Goal: Task Accomplishment & Management: Manage account settings

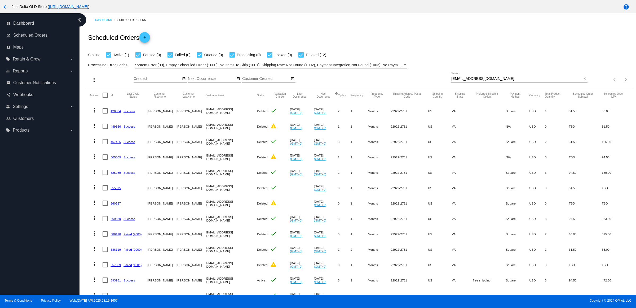
click at [5, 7] on mat-icon "arrow_back" at bounding box center [5, 7] width 6 height 6
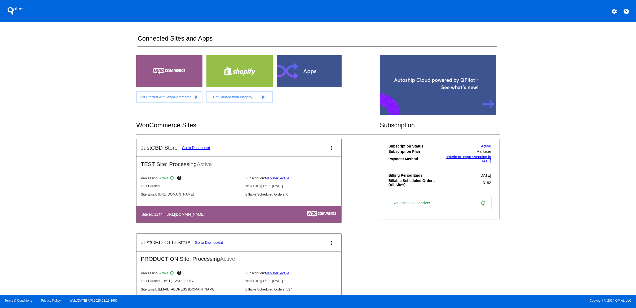
scroll to position [133, 0]
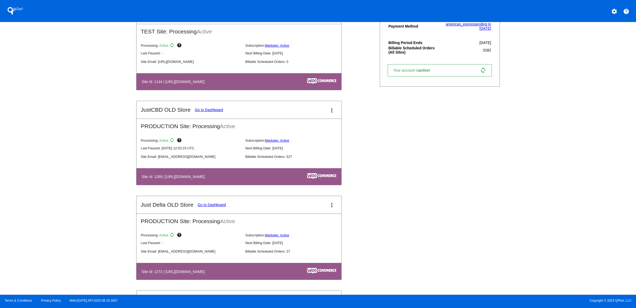
click at [195, 112] on link "Go to Dashboard" at bounding box center [209, 110] width 28 height 4
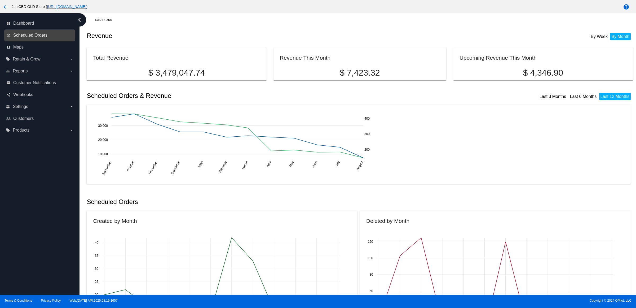
click at [47, 38] on span "Scheduled Orders" at bounding box center [30, 35] width 34 height 5
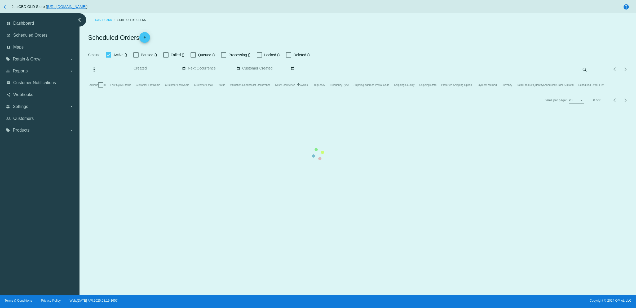
checkbox input "true"
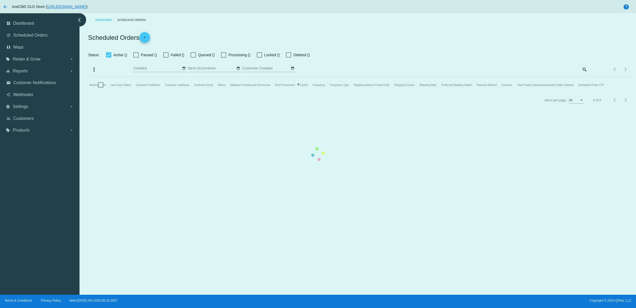
checkbox input "true"
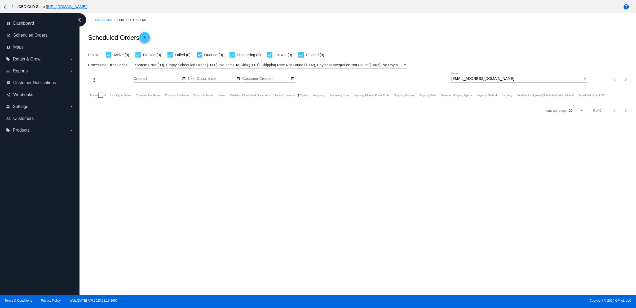
click at [583, 81] on mat-icon "close" at bounding box center [585, 79] width 4 height 4
click at [583, 84] on mat-icon "search" at bounding box center [584, 80] width 6 height 8
click at [583, 81] on input "Search" at bounding box center [520, 79] width 136 height 4
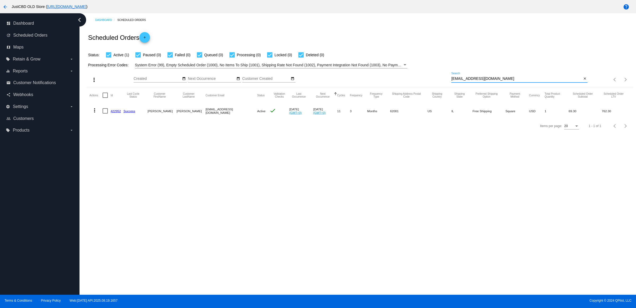
type input "[EMAIL_ADDRESS][DOMAIN_NAME]"
click at [116, 113] on link "422952" at bounding box center [116, 110] width 10 height 3
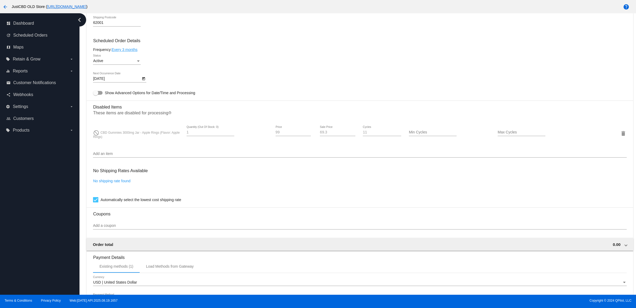
scroll to position [296, 0]
click at [620, 136] on mat-icon "delete" at bounding box center [623, 133] width 6 height 6
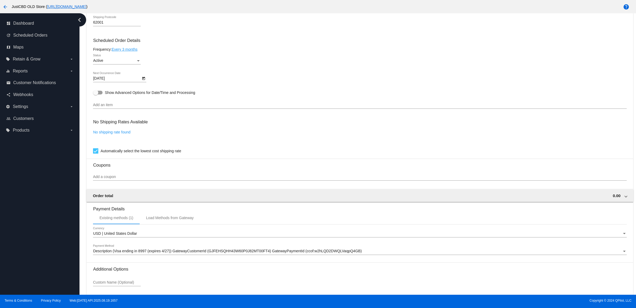
scroll to position [345, 0]
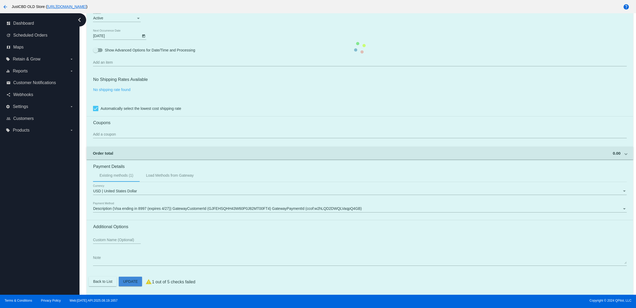
click at [139, 282] on mat-card "Customer 1591998: [PERSON_NAME] [EMAIL_ADDRESS][DOMAIN_NAME] Customer Shipping …" at bounding box center [360, 48] width 546 height 494
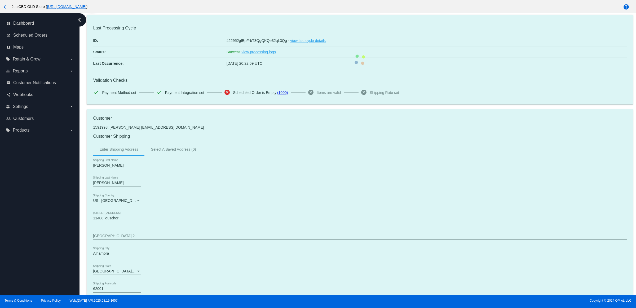
scroll to position [0, 0]
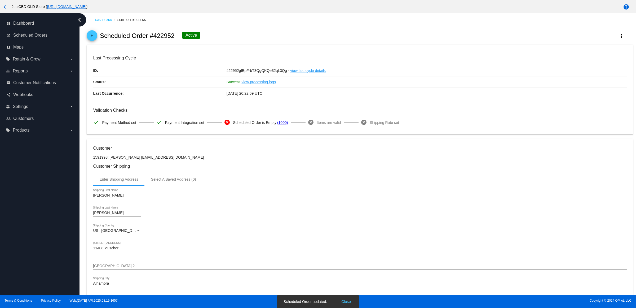
click at [386, 195] on div "Matt Shipping First Name" at bounding box center [360, 196] width 534 height 15
click at [93, 37] on mat-icon "arrow_back" at bounding box center [92, 37] width 6 height 6
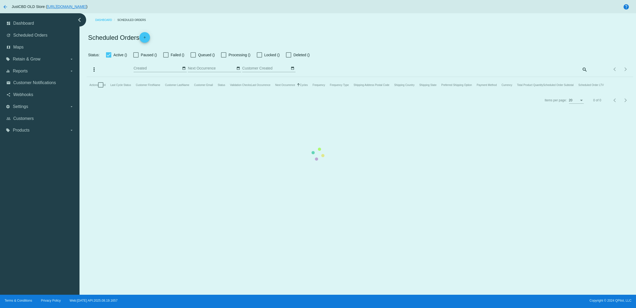
checkbox input "true"
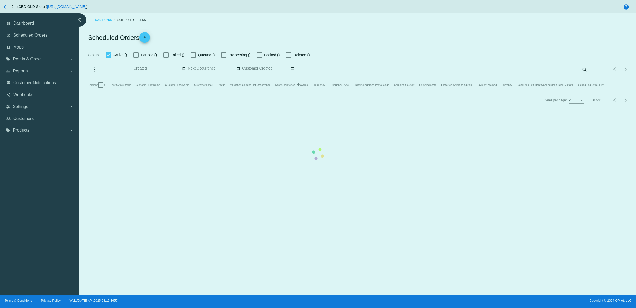
checkbox input "true"
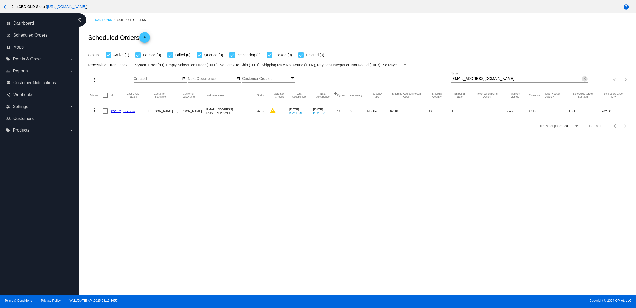
click at [585, 81] on mat-icon "close" at bounding box center [585, 79] width 4 height 4
click at [562, 84] on div "search" at bounding box center [520, 80] width 136 height 8
click at [581, 84] on mat-icon "search" at bounding box center [584, 80] width 6 height 8
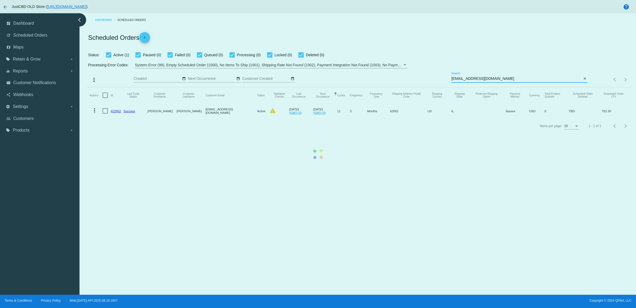
type input "[EMAIL_ADDRESS][DOMAIN_NAME]"
click at [567, 88] on mat-table "Actions Id Last Cycle Status Customer FirstName Customer LastName Customer Emai…" at bounding box center [360, 102] width 546 height 31
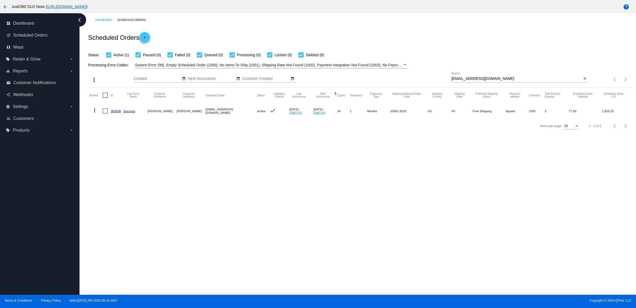
click at [114, 113] on link "383038" at bounding box center [116, 110] width 10 height 3
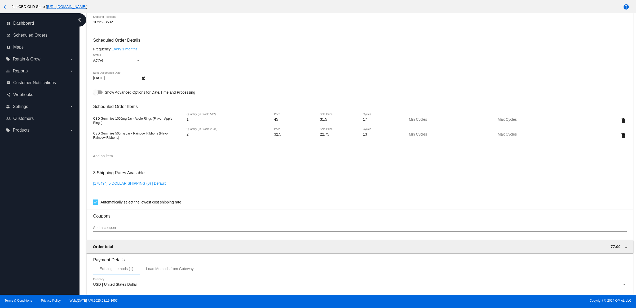
scroll to position [298, 0]
click at [620, 122] on mat-icon "delete" at bounding box center [623, 119] width 6 height 6
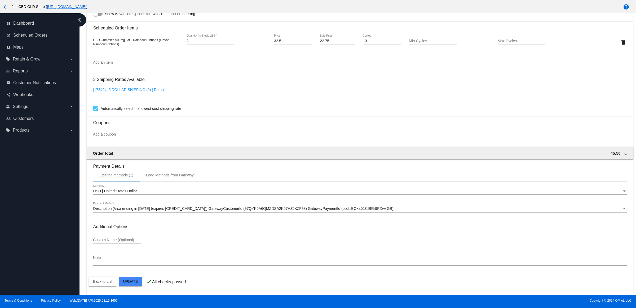
click at [127, 280] on mat-card "Customer 1158519: [PERSON_NAME] [EMAIL_ADDRESS][DOMAIN_NAME] Customer Shipping …" at bounding box center [360, 29] width 546 height 530
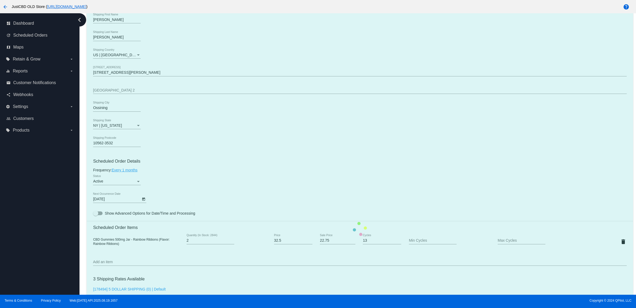
scroll to position [116, 0]
